Goal: Transaction & Acquisition: Purchase product/service

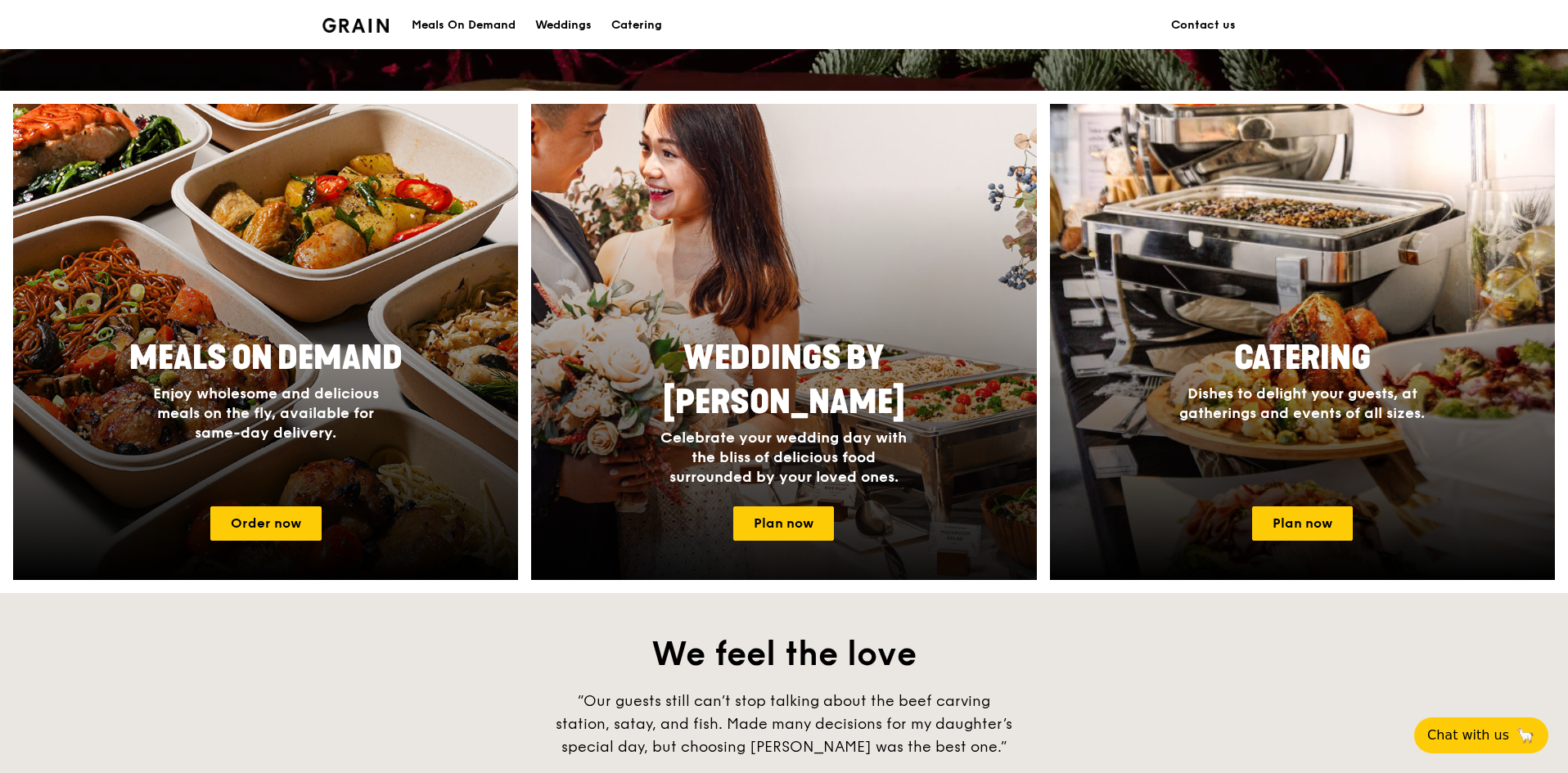
scroll to position [573, 0]
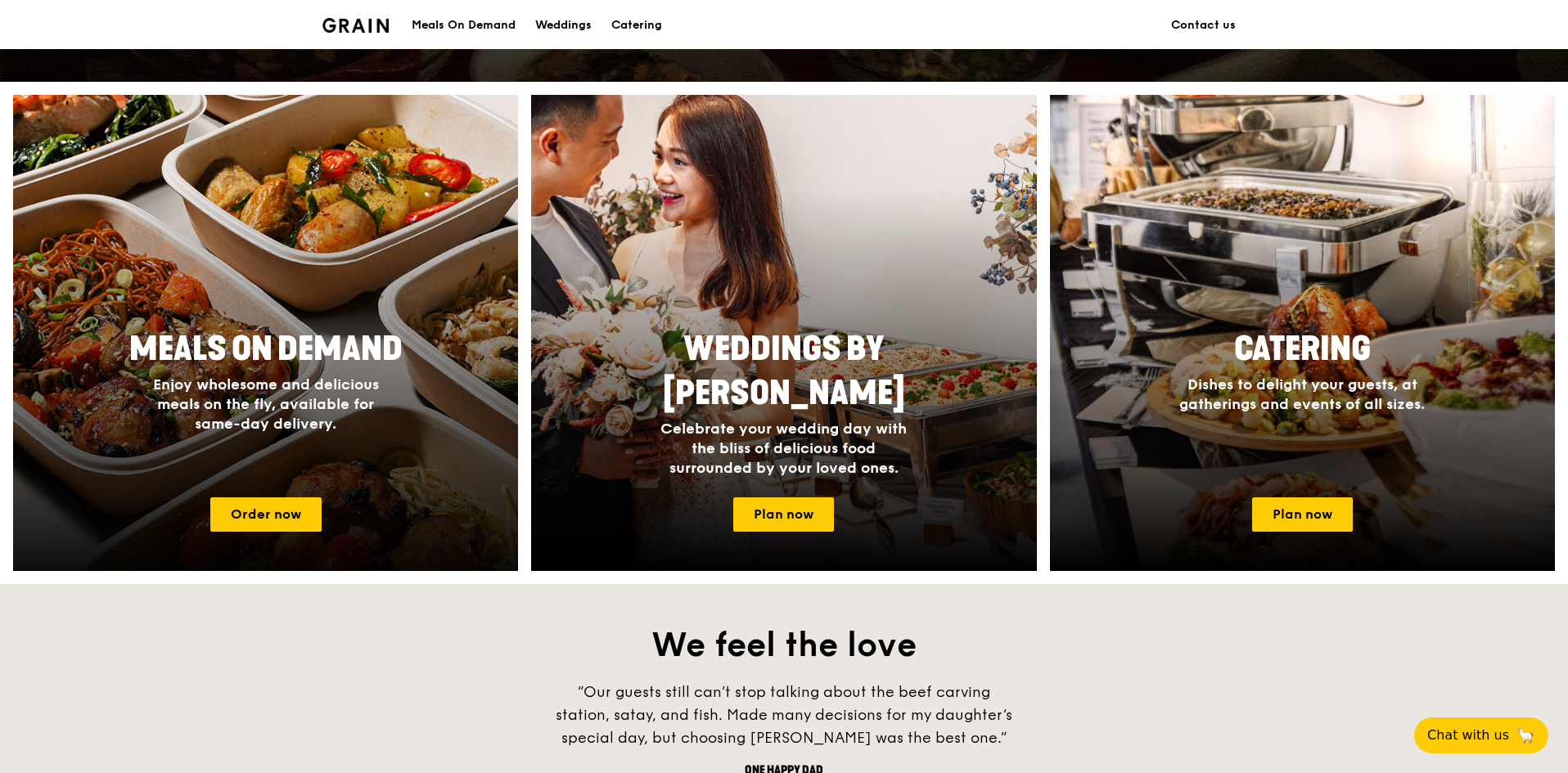
click at [300, 399] on span "Enjoy wholesome and delicious meals on the fly, available for same-day delivery." at bounding box center [266, 404] width 226 height 57
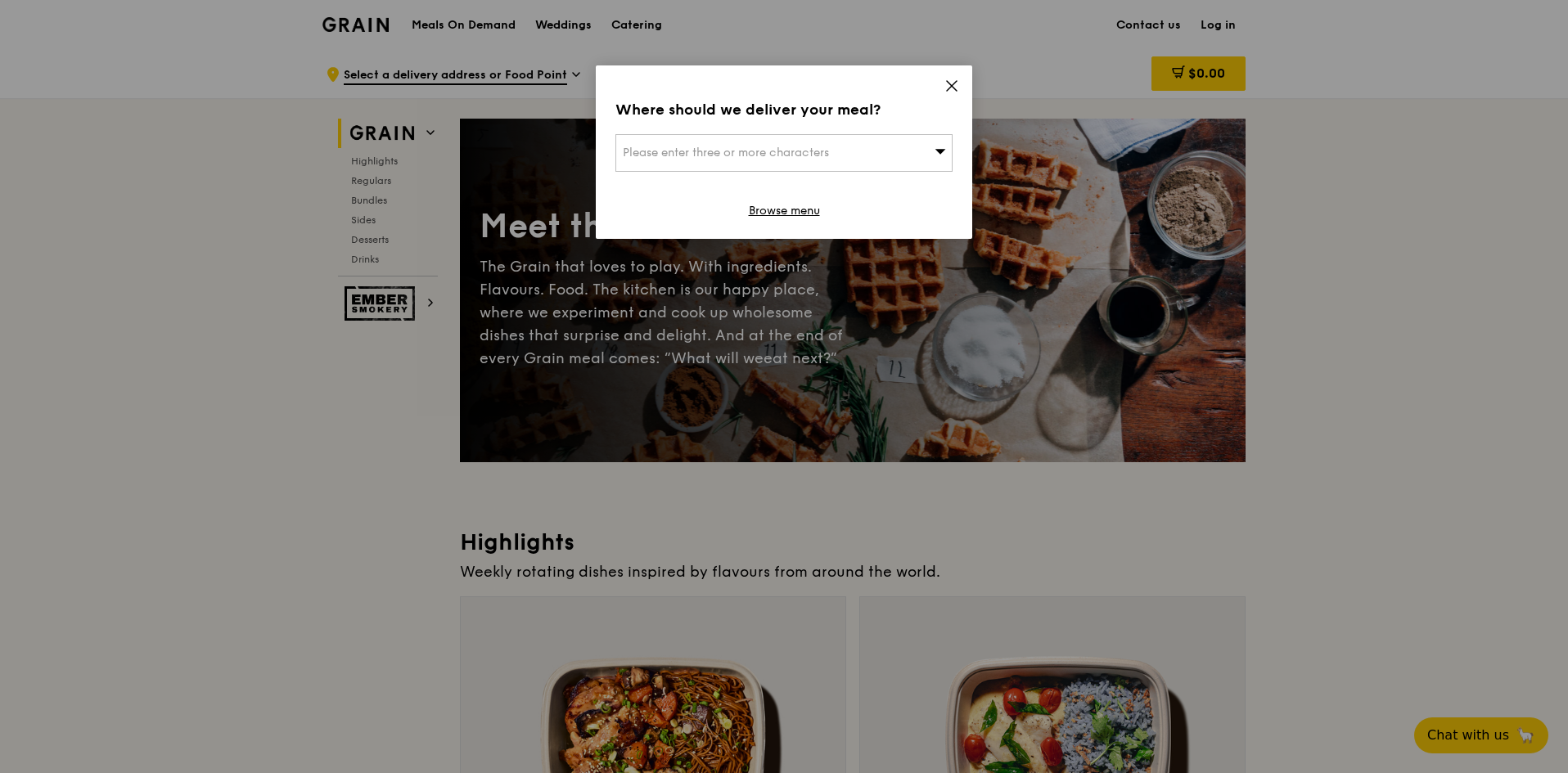
click at [805, 162] on div "Please enter three or more characters" at bounding box center [784, 153] width 337 height 37
click at [797, 151] on input "search" at bounding box center [784, 153] width 336 height 36
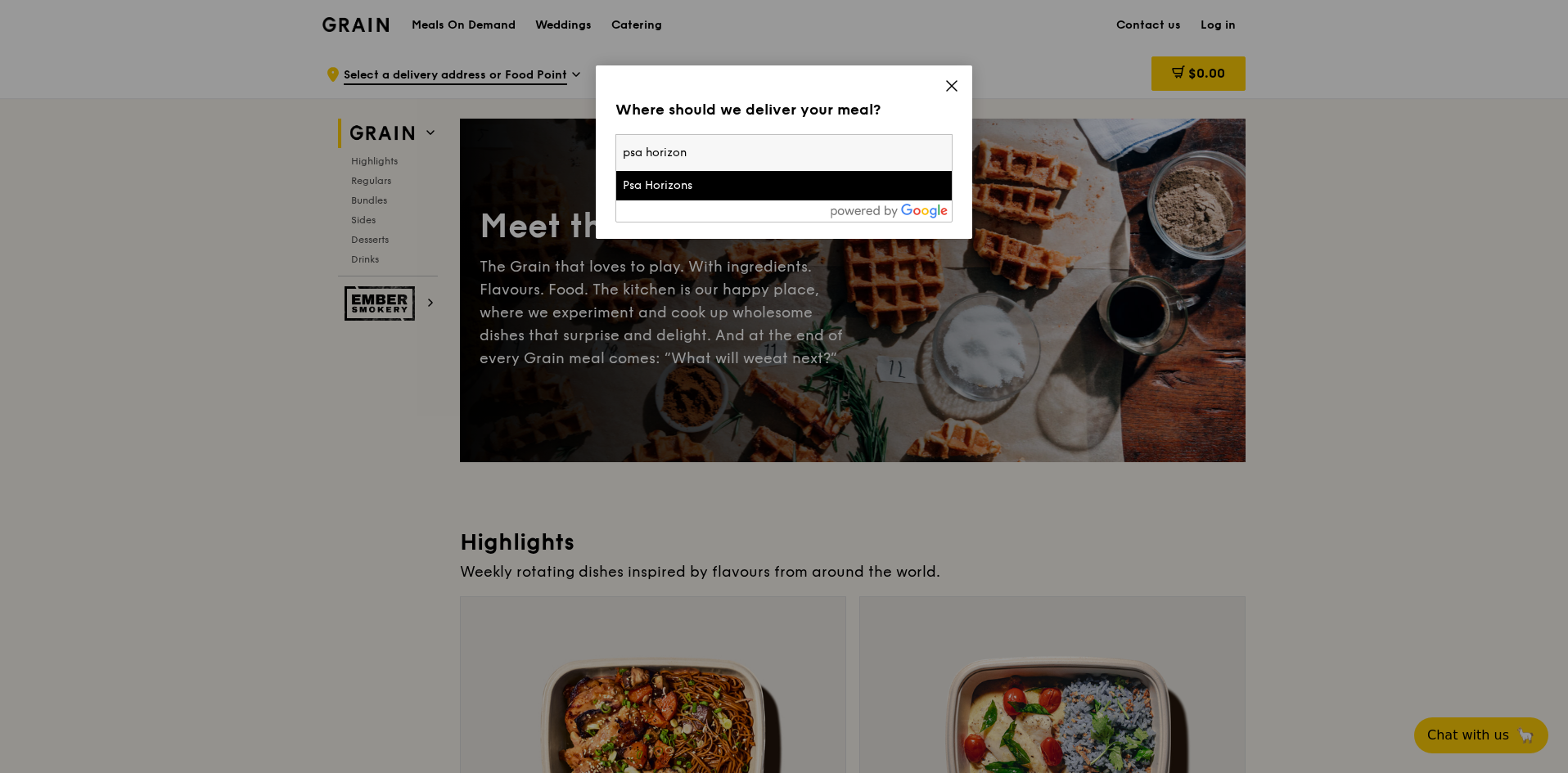
type input "psa horizon"
click at [677, 184] on div "Psa Horizons" at bounding box center [744, 186] width 243 height 17
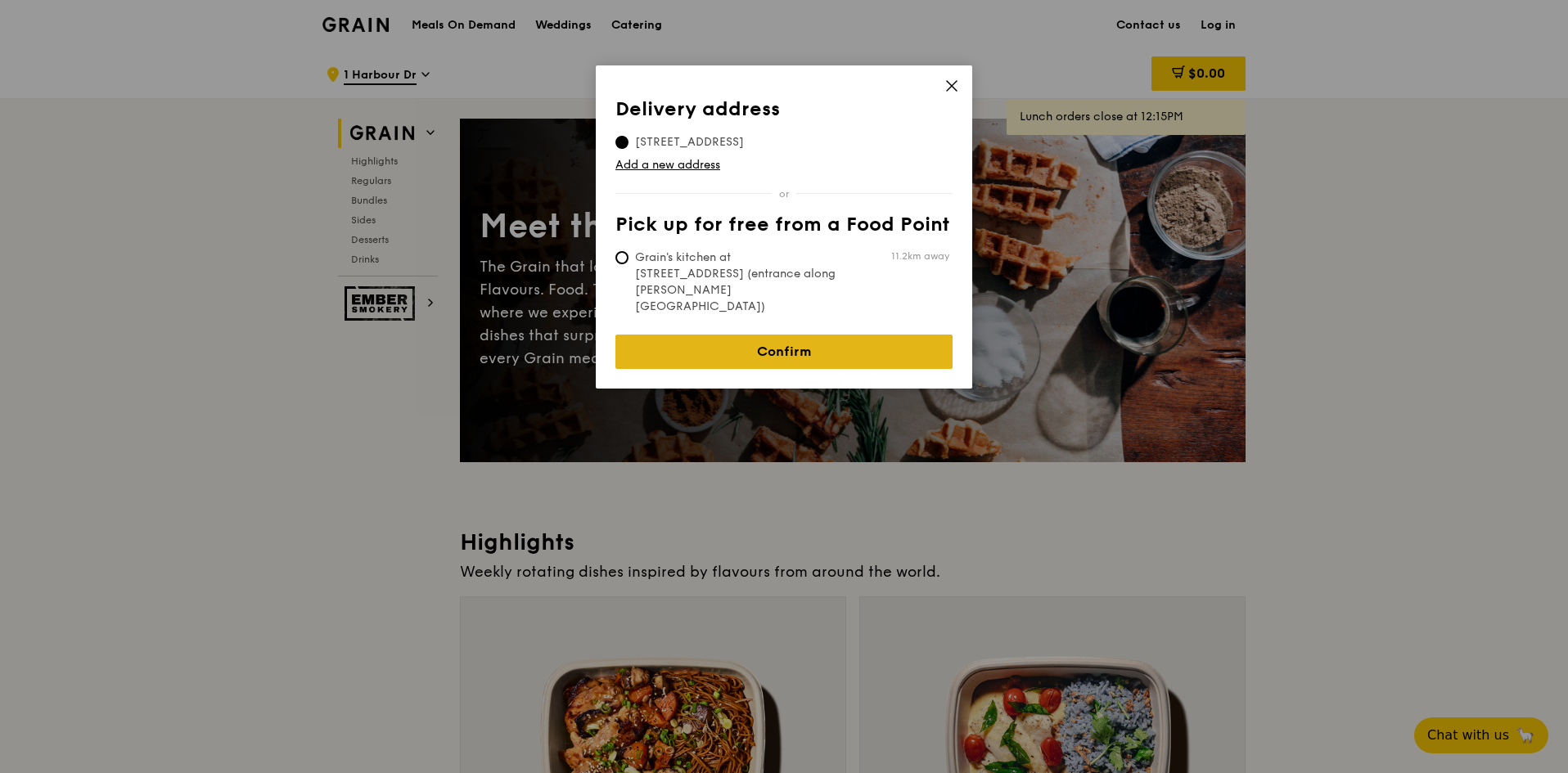
click at [782, 335] on link "Confirm" at bounding box center [784, 351] width 337 height 34
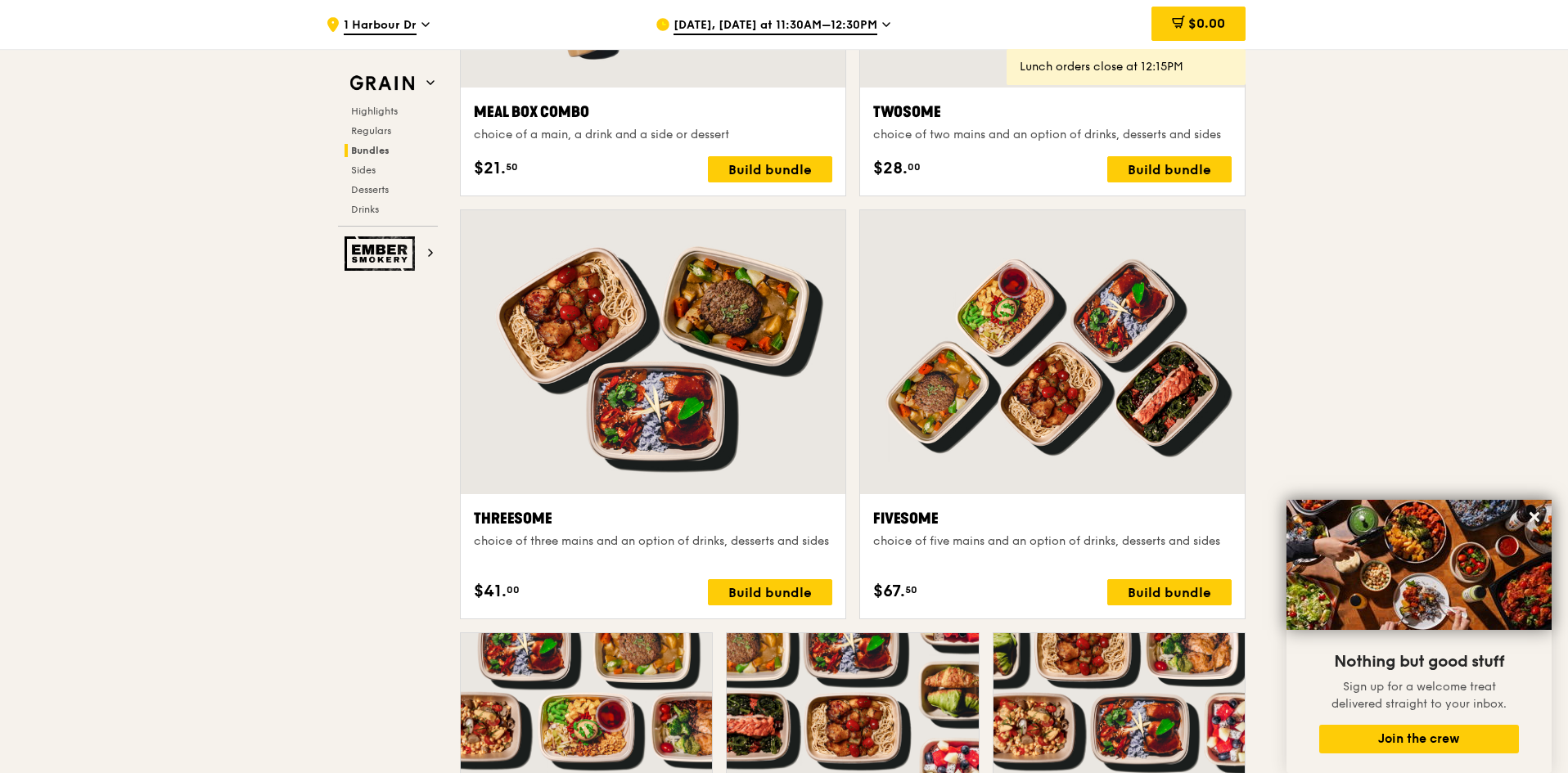
scroll to position [2683, 0]
